Goal: Check status

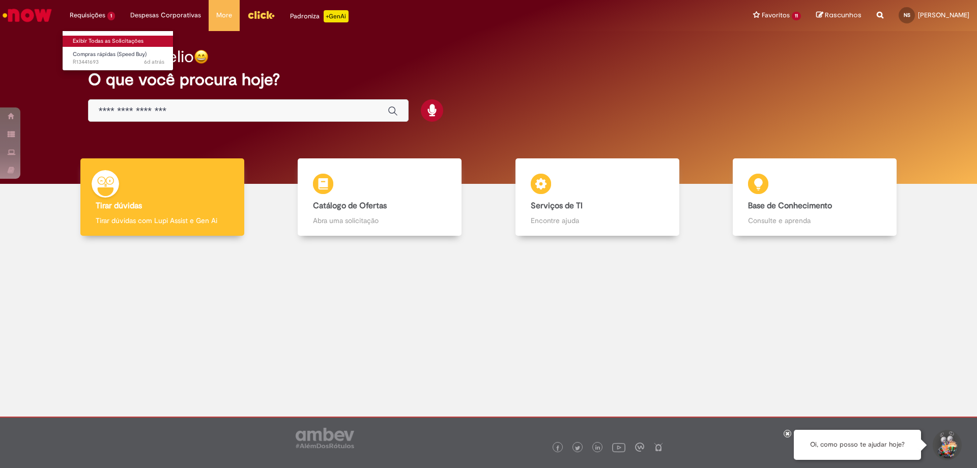
click at [97, 41] on link "Exibir Todas as Solicitações" at bounding box center [119, 41] width 112 height 11
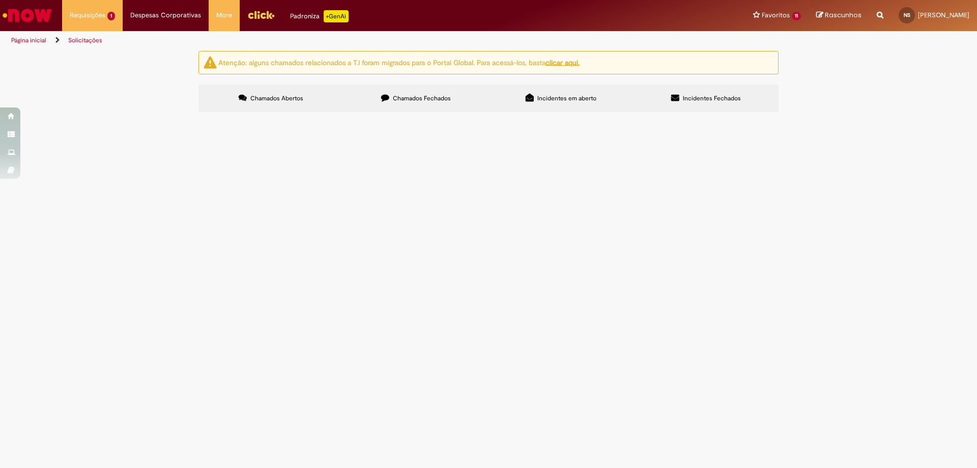
click at [437, 95] on span "Chamados Fechados" at bounding box center [422, 98] width 58 height 8
click at [0, 0] on link "2" at bounding box center [0, 0] width 0 height 0
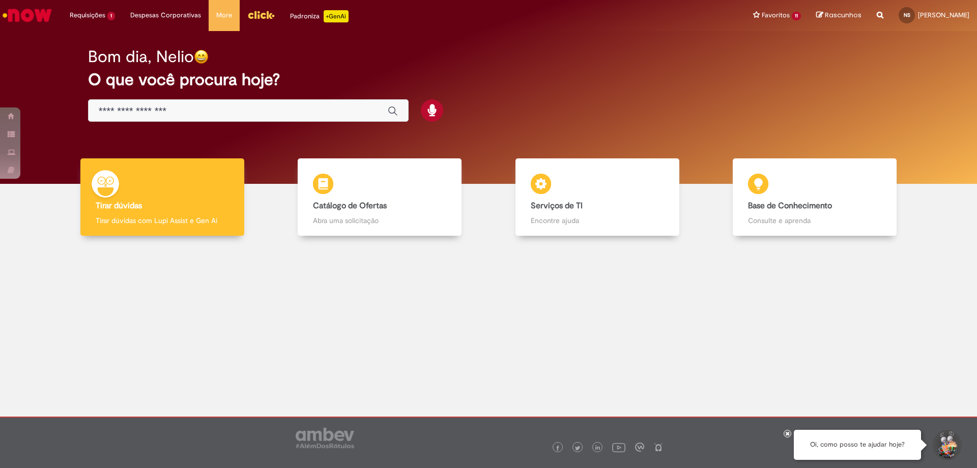
click at [316, 307] on div at bounding box center [489, 322] width 962 height 159
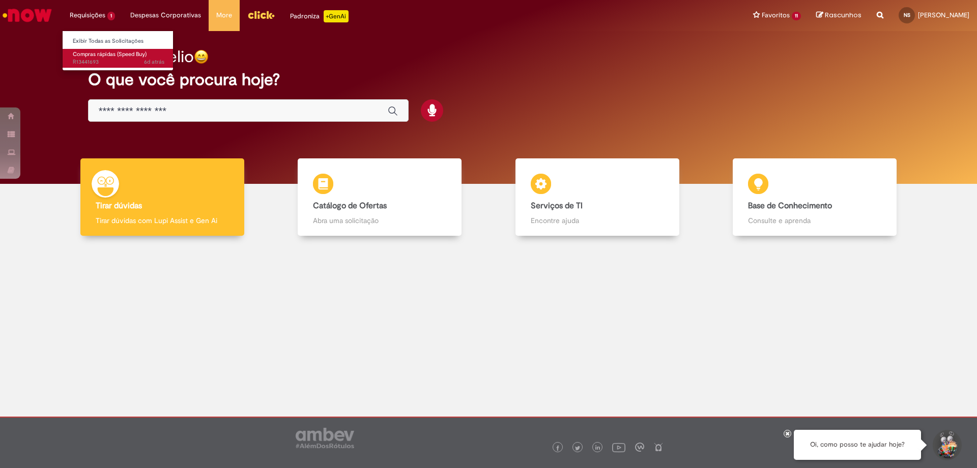
click at [88, 53] on span "Compras rápidas (Speed Buy)" at bounding box center [110, 54] width 74 height 8
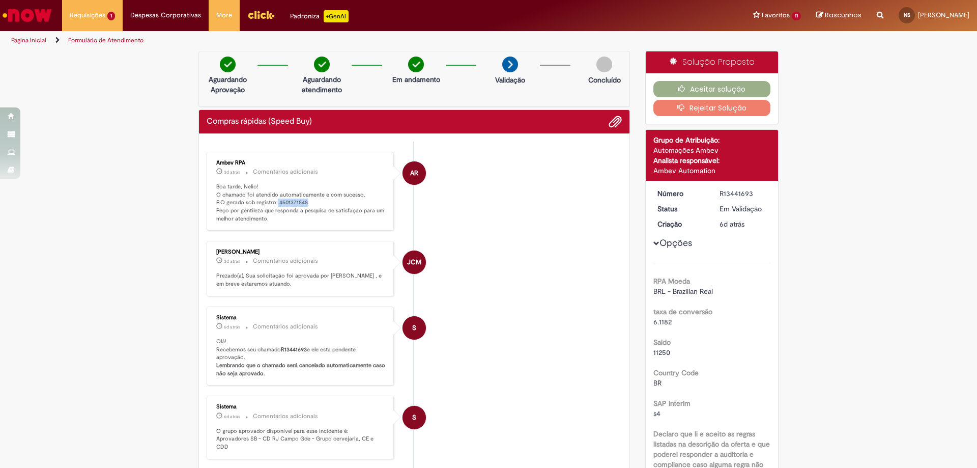
drag, startPoint x: 271, startPoint y: 202, endPoint x: 302, endPoint y: 201, distance: 30.5
click at [302, 201] on p "Boa tarde, Nelio! O chamado foi atendido automaticamente e com sucesso. P.O ger…" at bounding box center [300, 203] width 169 height 40
copy p "4501371848"
